Goal: Information Seeking & Learning: Learn about a topic

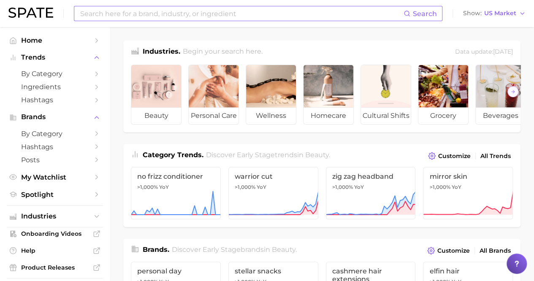
click at [168, 12] on input at bounding box center [241, 13] width 324 height 14
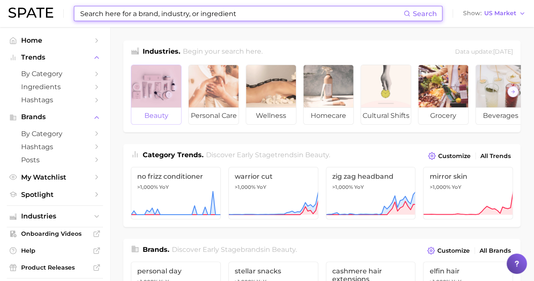
click at [137, 106] on div at bounding box center [156, 86] width 50 height 42
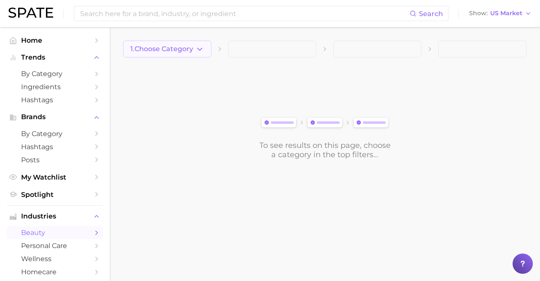
click at [185, 52] on span "1. Choose Category" at bounding box center [161, 49] width 63 height 8
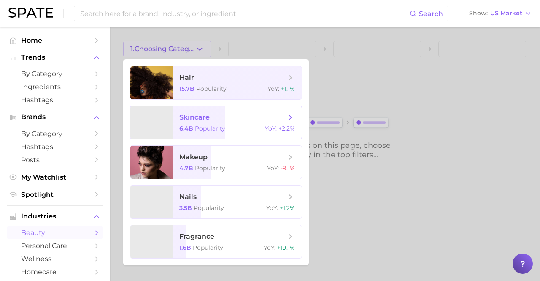
click at [203, 115] on span "skincare" at bounding box center [194, 117] width 30 height 8
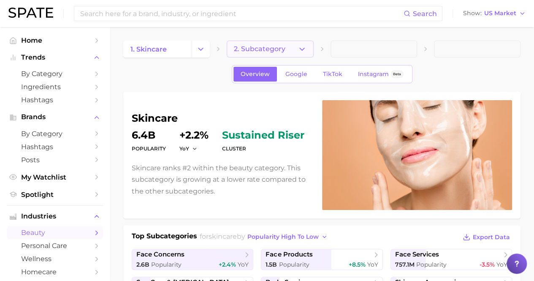
click at [279, 47] on span "2. Subcategory" at bounding box center [259, 49] width 51 height 8
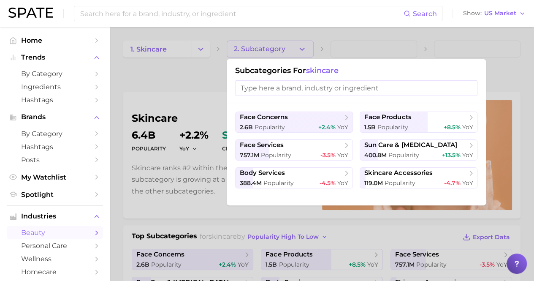
click at [327, 36] on div at bounding box center [267, 140] width 534 height 281
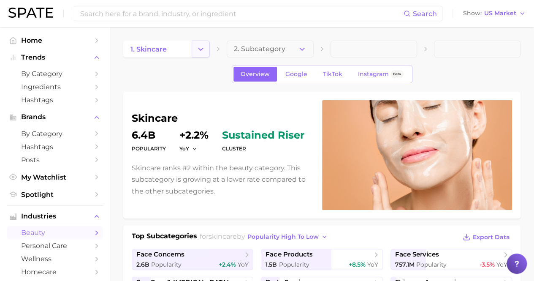
click at [200, 49] on icon "Change Category" at bounding box center [200, 49] width 9 height 9
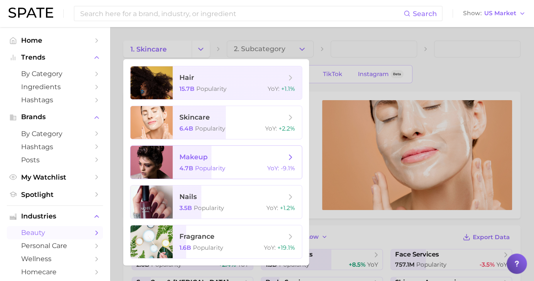
click at [214, 171] on span "Popularity" at bounding box center [210, 168] width 30 height 8
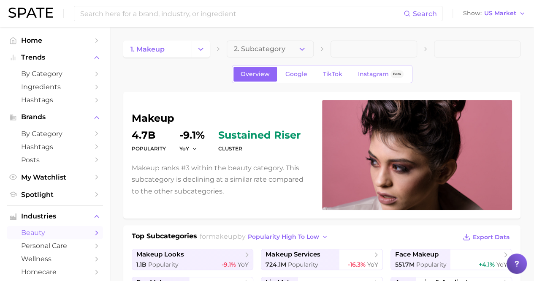
click at [268, 51] on span "2. Subcategory" at bounding box center [259, 49] width 51 height 8
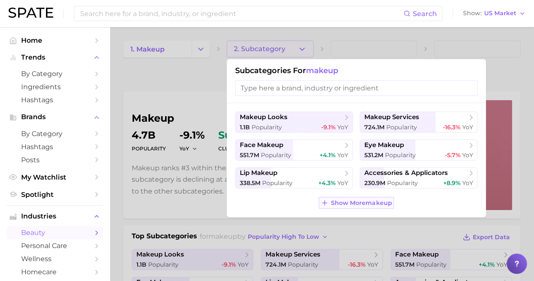
click at [356, 203] on span "Show More makeup" at bounding box center [361, 202] width 61 height 7
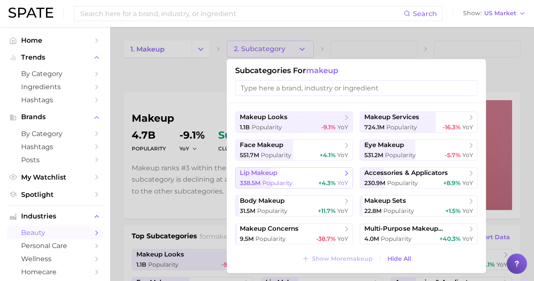
click at [298, 183] on div "338.5m Popularity +4.3% YoY" at bounding box center [294, 183] width 108 height 8
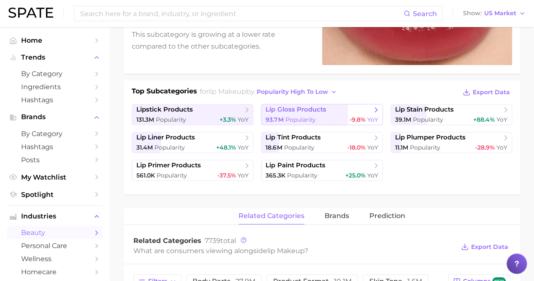
scroll to position [145, 0]
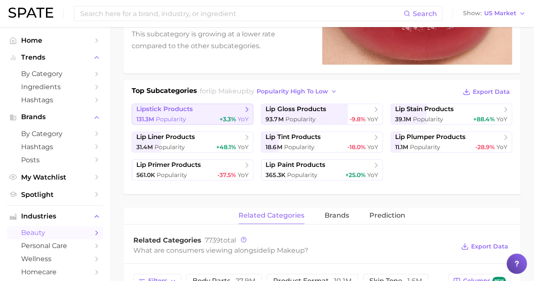
click at [203, 115] on div "131.3m Popularity +3.3% YoY" at bounding box center [192, 119] width 112 height 8
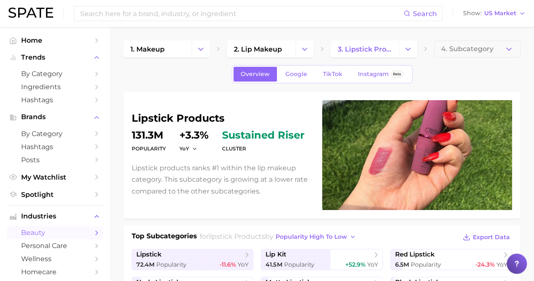
scroll to position [177, 0]
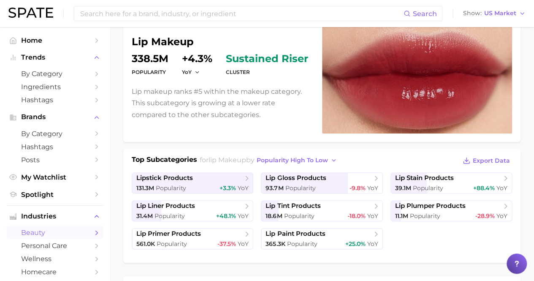
scroll to position [77, 0]
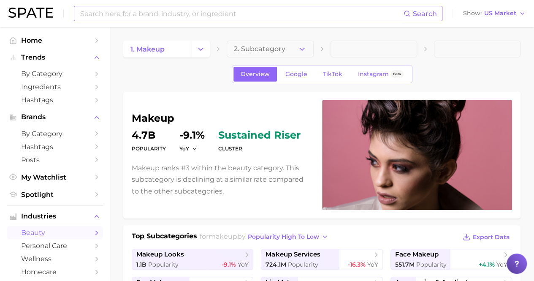
click at [89, 7] on input at bounding box center [241, 13] width 324 height 14
type input "l"
click at [140, 78] on div "Overview Google TikTok Instagram Beta" at bounding box center [321, 74] width 397 height 18
click at [203, 47] on icon "Change Category" at bounding box center [200, 49] width 9 height 9
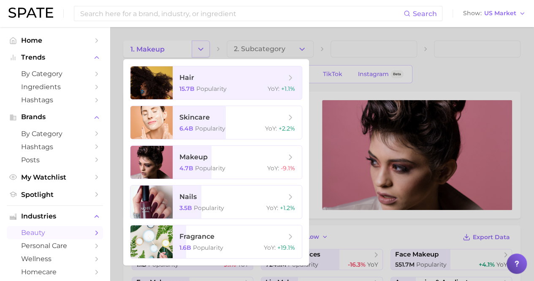
click at [203, 47] on div at bounding box center [267, 140] width 534 height 281
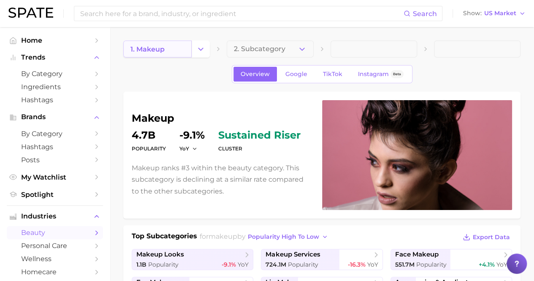
click at [157, 52] on span "1. makeup" at bounding box center [147, 49] width 34 height 8
click at [275, 51] on span "2. Subcategory" at bounding box center [259, 49] width 51 height 8
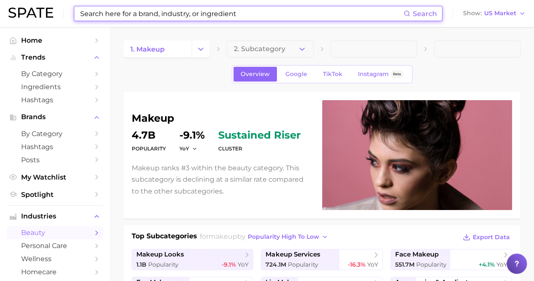
click at [227, 11] on input at bounding box center [241, 13] width 324 height 14
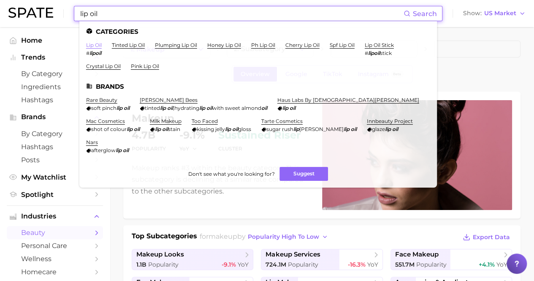
type input "lip oil"
click at [95, 45] on link "lip oil" at bounding box center [94, 45] width 16 height 6
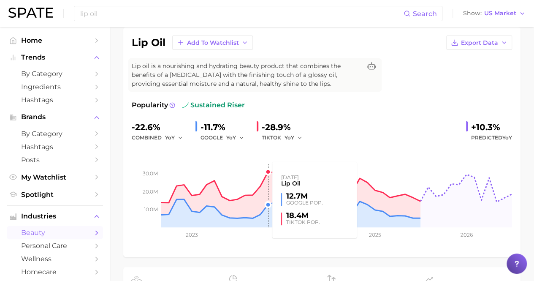
scroll to position [3, 0]
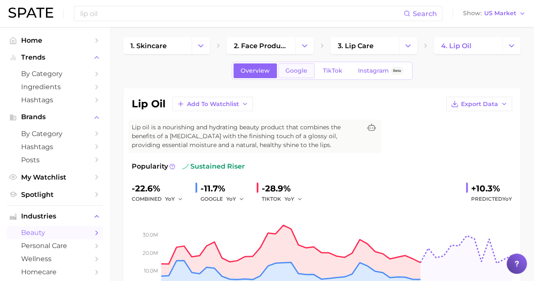
click at [298, 70] on span "Google" at bounding box center [296, 70] width 22 height 7
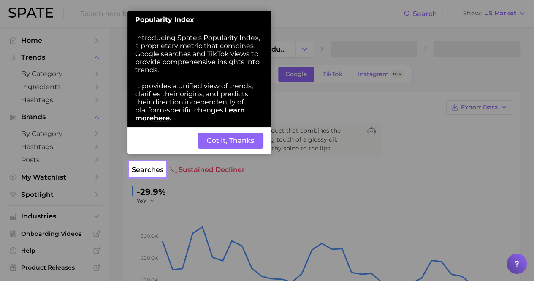
click at [238, 143] on button "Got It, Thanks" at bounding box center [231, 141] width 66 height 16
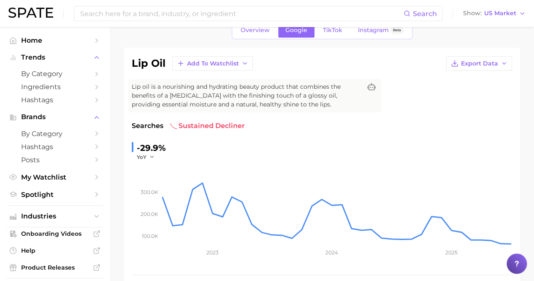
scroll to position [19, 0]
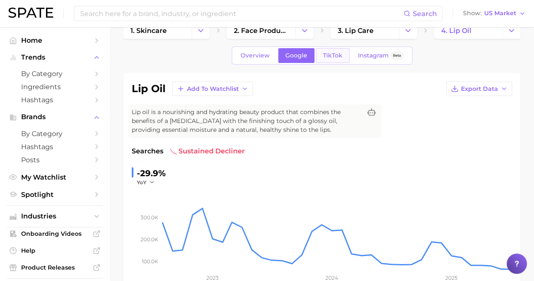
click at [328, 57] on span "TikTok" at bounding box center [332, 55] width 19 height 7
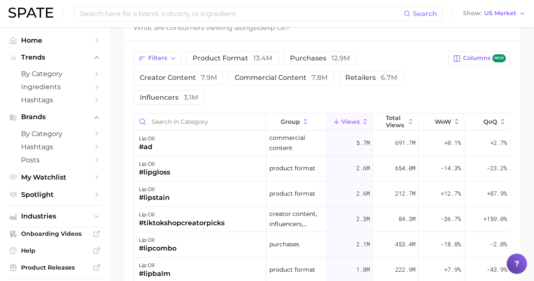
scroll to position [554, 0]
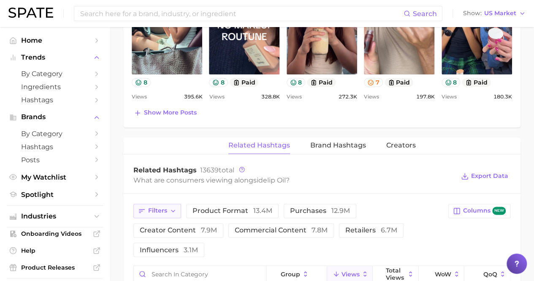
click at [164, 208] on span "Filters" at bounding box center [157, 210] width 19 height 7
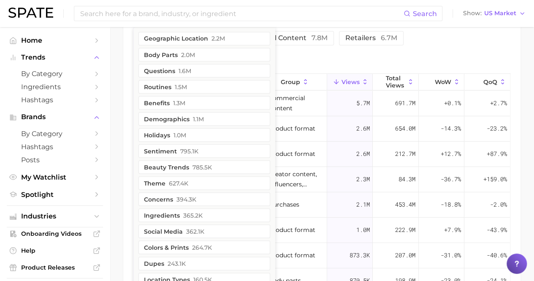
scroll to position [746, 0]
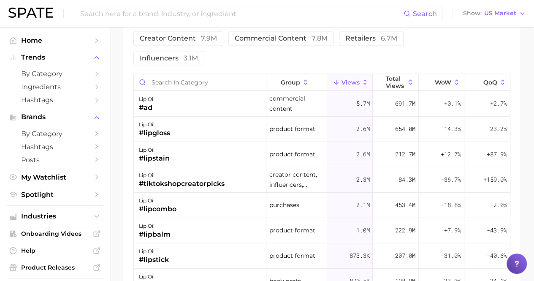
click at [392, 49] on div "Filters product format 13.4m purchases 12.9m creator content 7.9m commercial co…" at bounding box center [288, 38] width 310 height 53
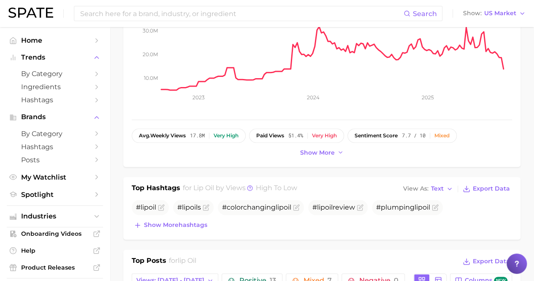
scroll to position [0, 0]
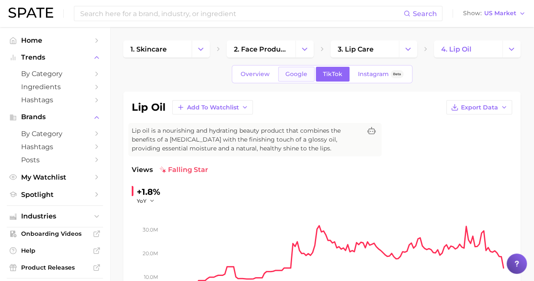
click at [294, 78] on link "Google" at bounding box center [296, 74] width 36 height 15
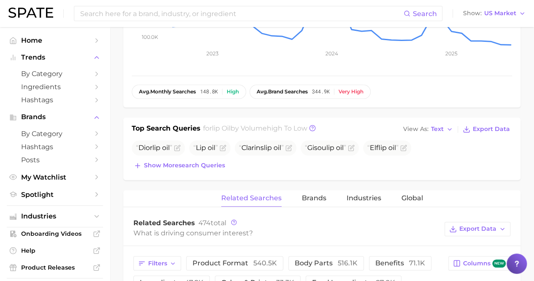
scroll to position [242, 0]
click at [306, 200] on span "Brands" at bounding box center [314, 199] width 24 height 8
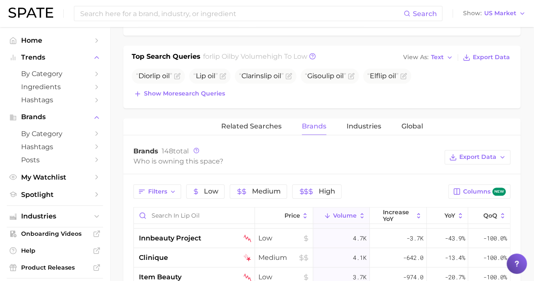
scroll to position [314, 0]
click at [241, 130] on button "Related Searches" at bounding box center [251, 127] width 60 height 16
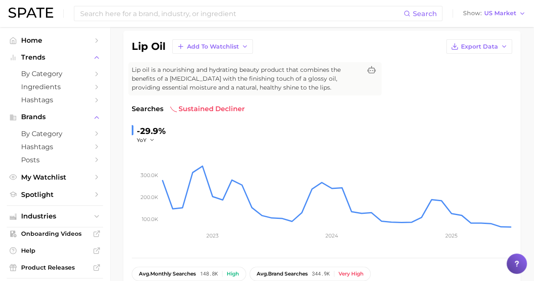
scroll to position [0, 0]
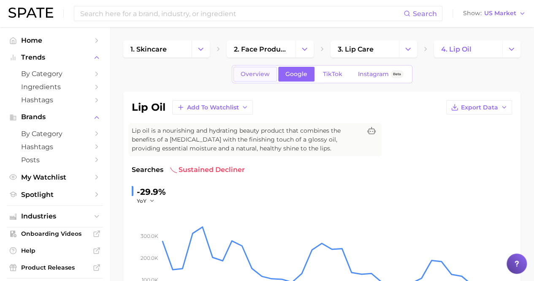
click at [259, 70] on span "Overview" at bounding box center [255, 73] width 29 height 7
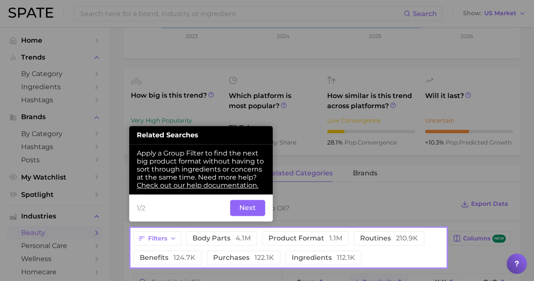
scroll to position [268, 0]
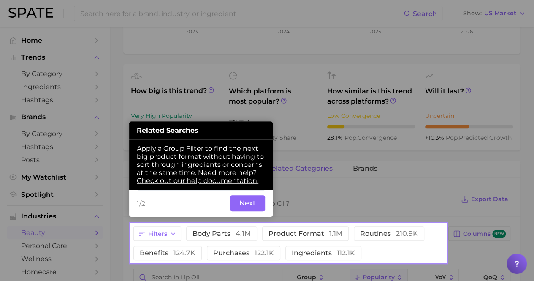
click at [238, 201] on button "Next" at bounding box center [247, 203] width 35 height 16
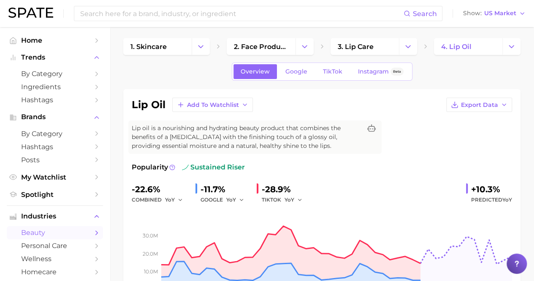
scroll to position [0, 0]
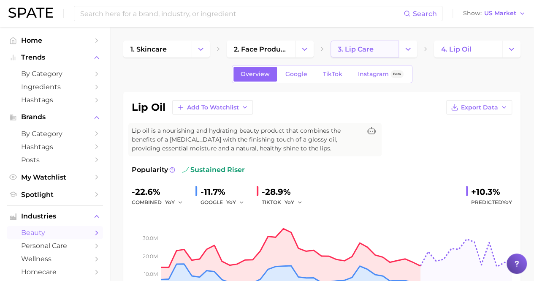
click at [360, 48] on span "3. lip care" at bounding box center [356, 49] width 36 height 8
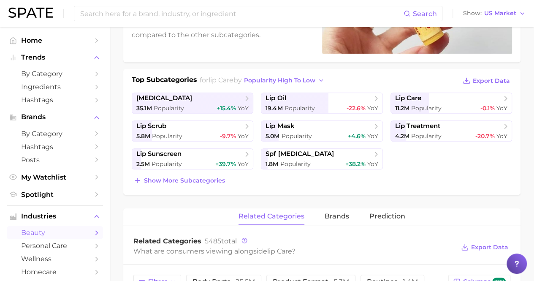
scroll to position [157, 0]
click at [203, 180] on span "Show more subcategories" at bounding box center [184, 179] width 81 height 7
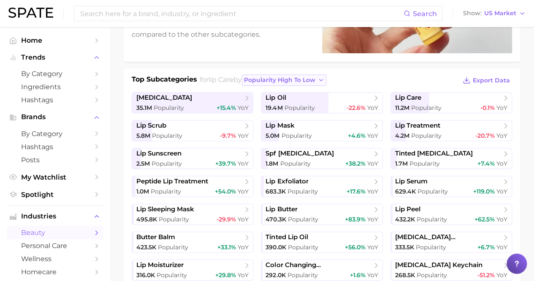
click at [311, 78] on span "popularity high to low" at bounding box center [279, 79] width 71 height 7
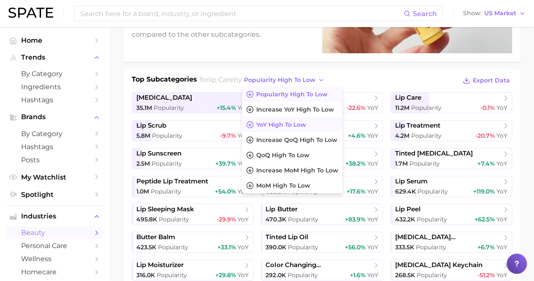
click at [313, 119] on button "YoY high to low" at bounding box center [292, 124] width 100 height 15
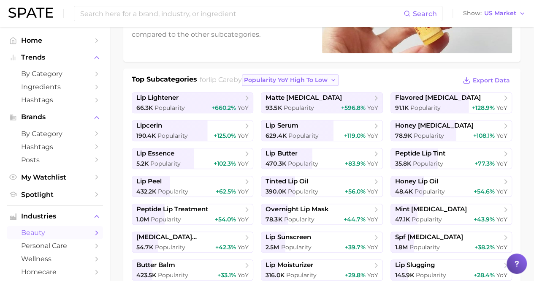
click at [319, 79] on span "Popularity YoY high to low" at bounding box center [286, 79] width 84 height 7
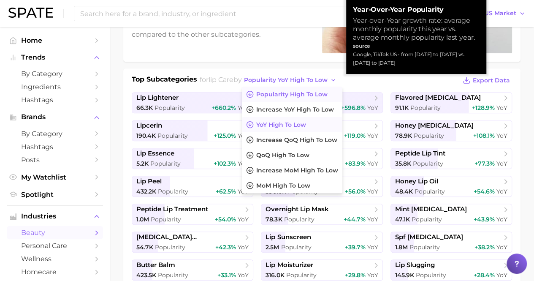
click at [300, 94] on span "Popularity high to low" at bounding box center [291, 94] width 71 height 7
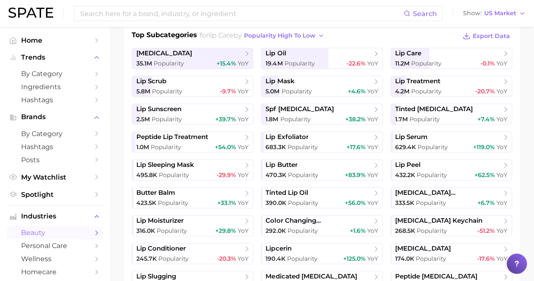
scroll to position [191, 0]
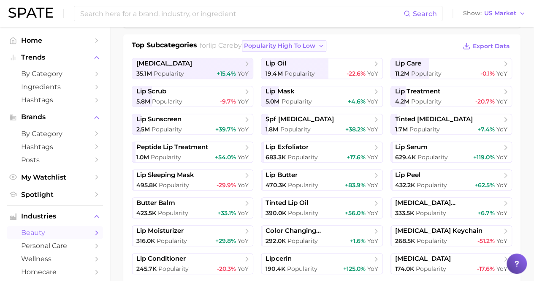
click at [306, 43] on span "popularity high to low" at bounding box center [279, 45] width 71 height 7
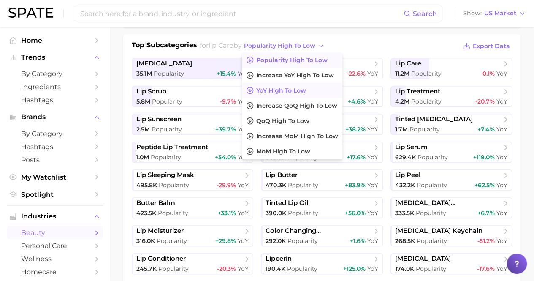
click at [297, 91] on span "YoY high to low" at bounding box center [281, 90] width 50 height 7
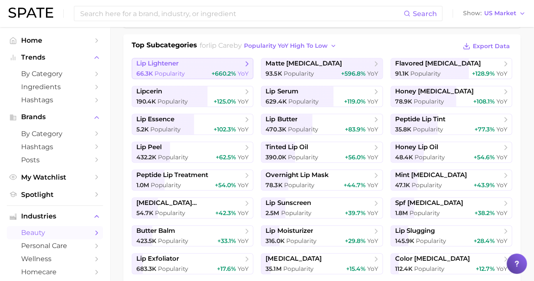
click at [185, 73] on div "66.3k Popularity +660.2% YoY" at bounding box center [192, 74] width 112 height 8
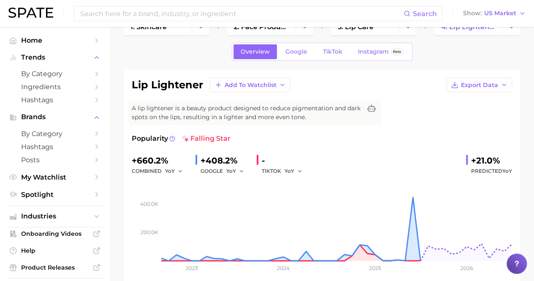
scroll to position [22, 0]
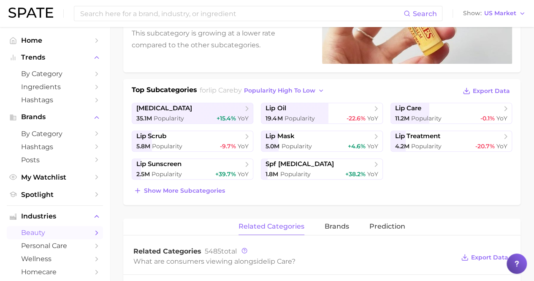
scroll to position [143, 0]
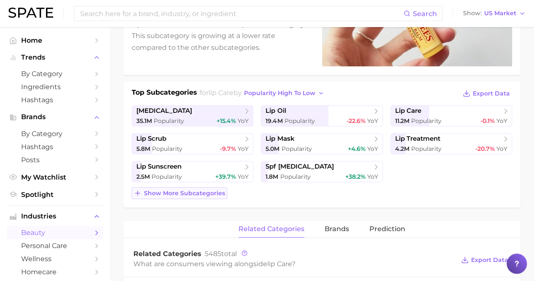
click at [195, 195] on span "Show more subcategories" at bounding box center [184, 192] width 81 height 7
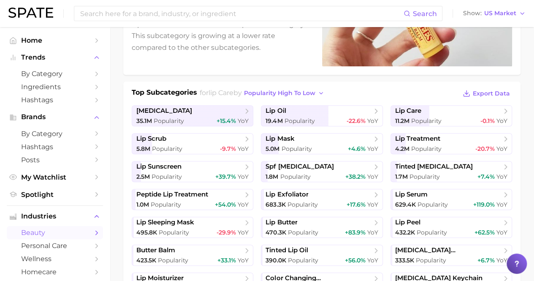
click at [281, 97] on button "popularity high to low" at bounding box center [284, 92] width 85 height 11
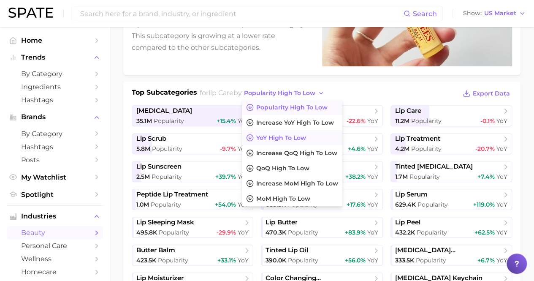
click at [286, 135] on span "YoY high to low" at bounding box center [281, 137] width 50 height 7
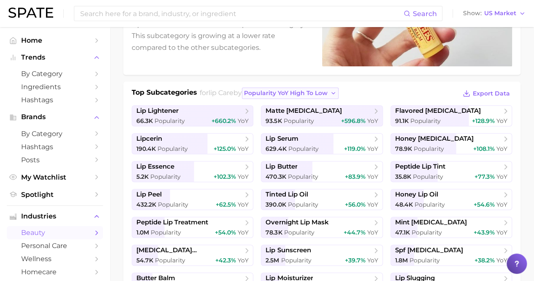
click at [271, 92] on span "Popularity YoY high to low" at bounding box center [286, 92] width 84 height 7
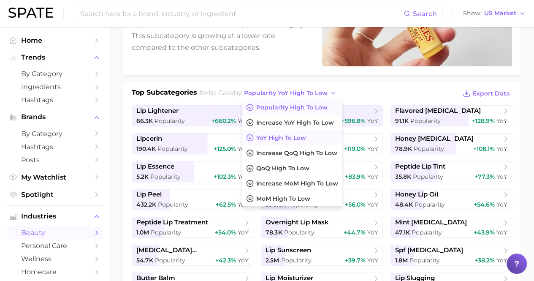
click at [273, 104] on span "Popularity high to low" at bounding box center [291, 107] width 71 height 7
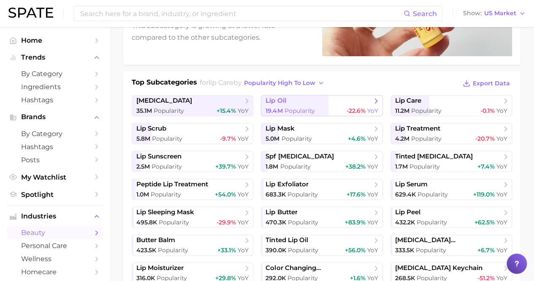
scroll to position [153, 0]
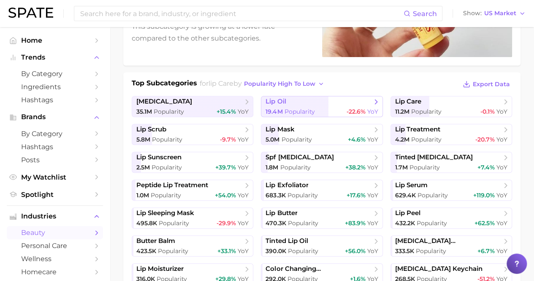
click at [351, 110] on span "-22.6%" at bounding box center [355, 112] width 19 height 8
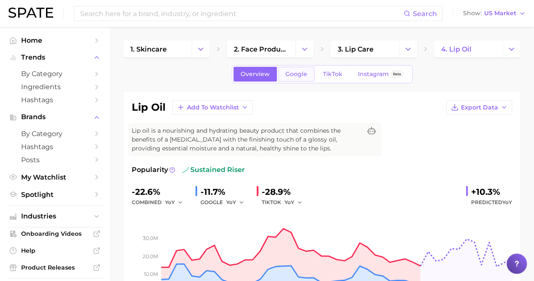
scroll to position [0, 0]
click at [296, 73] on span "Google" at bounding box center [296, 73] width 22 height 7
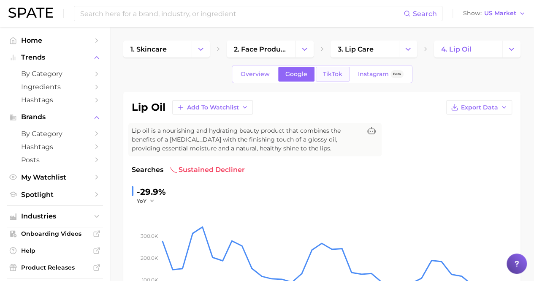
click at [323, 77] on span "TikTok" at bounding box center [332, 73] width 19 height 7
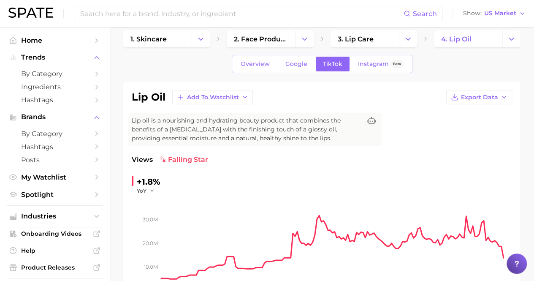
scroll to position [8, 0]
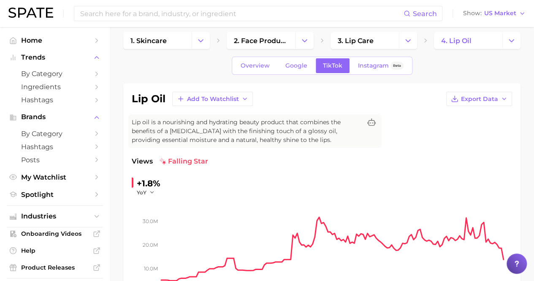
click at [35, 15] on img at bounding box center [30, 13] width 45 height 10
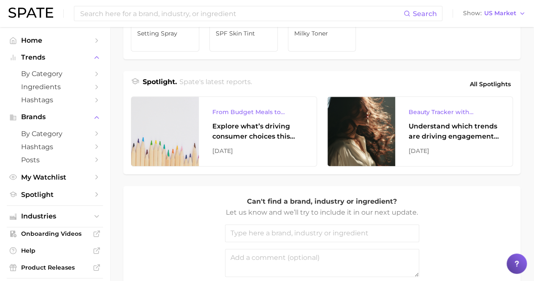
scroll to position [333, 0]
click at [493, 89] on span "All Spotlights" at bounding box center [490, 83] width 41 height 10
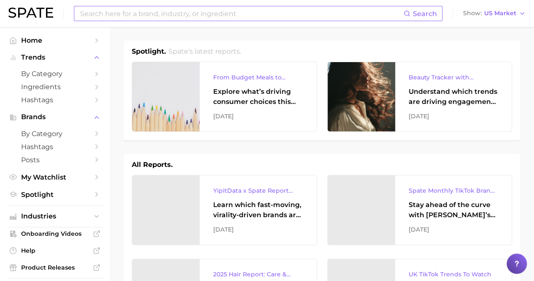
click at [222, 11] on input at bounding box center [241, 13] width 324 height 14
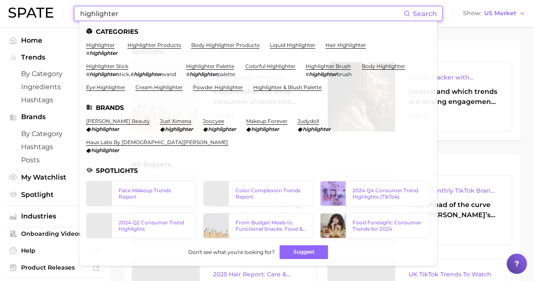
type input "highlighter"
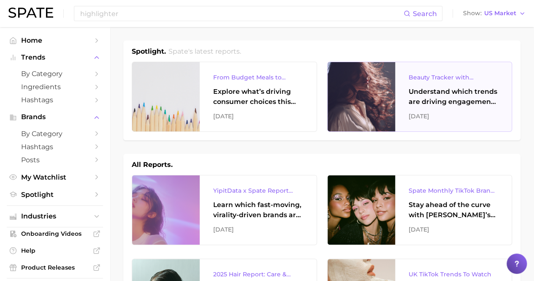
click at [480, 110] on div "Beauty Tracker with Popularity Index Understand which trends are driving engage…" at bounding box center [453, 96] width 117 height 69
